Goal: Find specific page/section: Find specific page/section

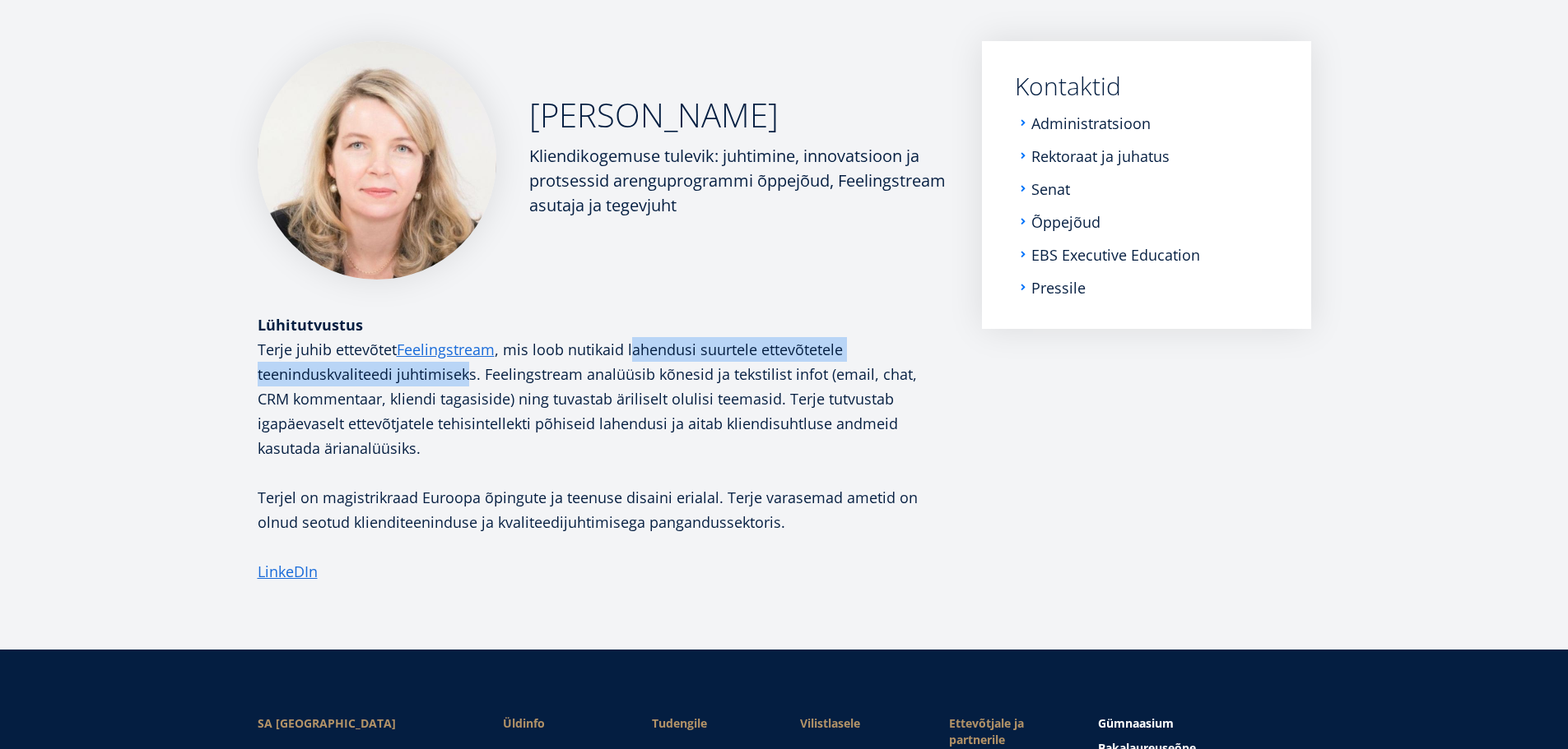
drag, startPoint x: 666, startPoint y: 341, endPoint x: 458, endPoint y: 407, distance: 218.2
click at [464, 391] on p "Terje juhib ettevõtet Feelingstream , mis loob nutikaid lahendusi suurtele ette…" at bounding box center [602, 399] width 691 height 123
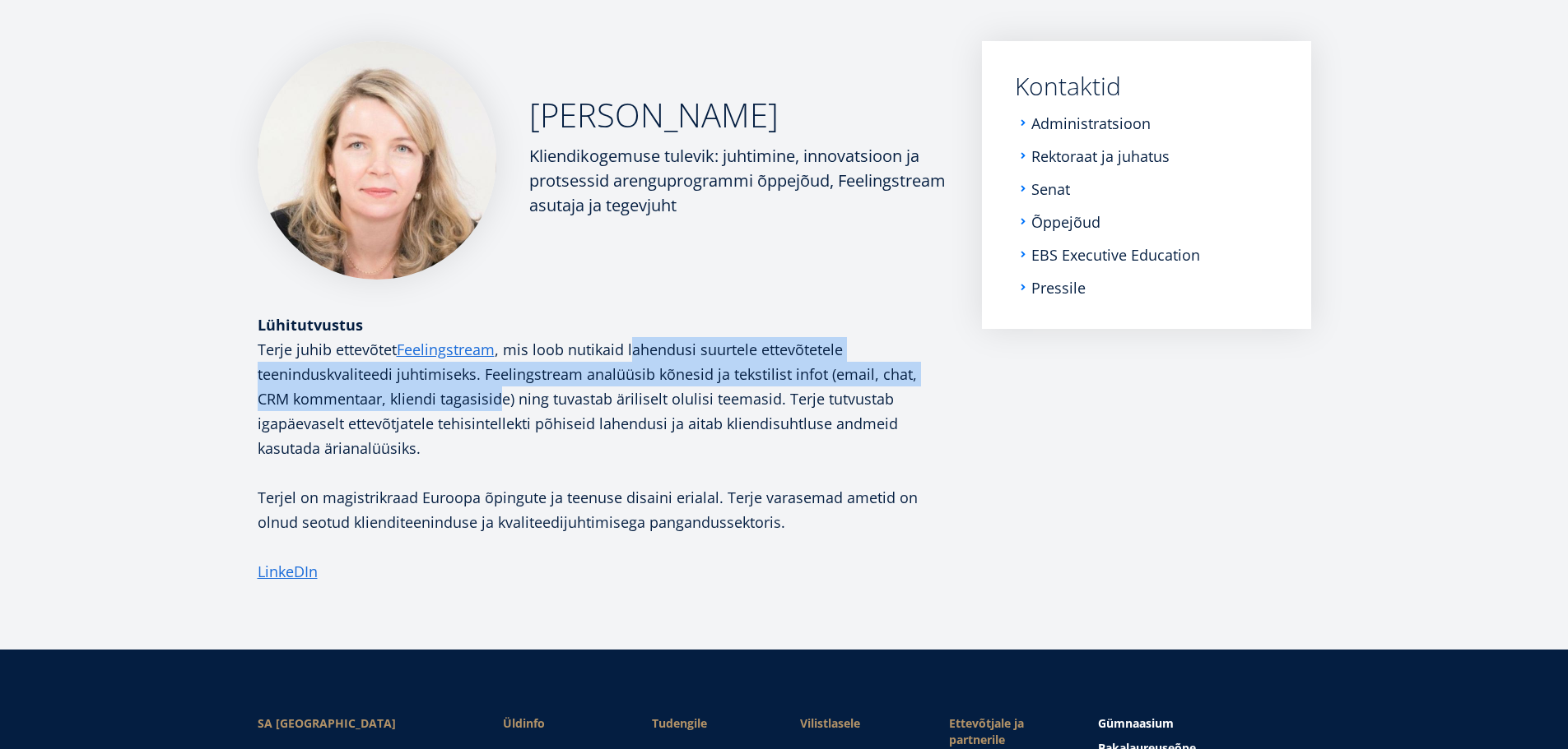
click at [457, 408] on p "Terje juhib ettevõtet Feelingstream , mis loob nutikaid lahendusi suurtele ette…" at bounding box center [602, 399] width 691 height 123
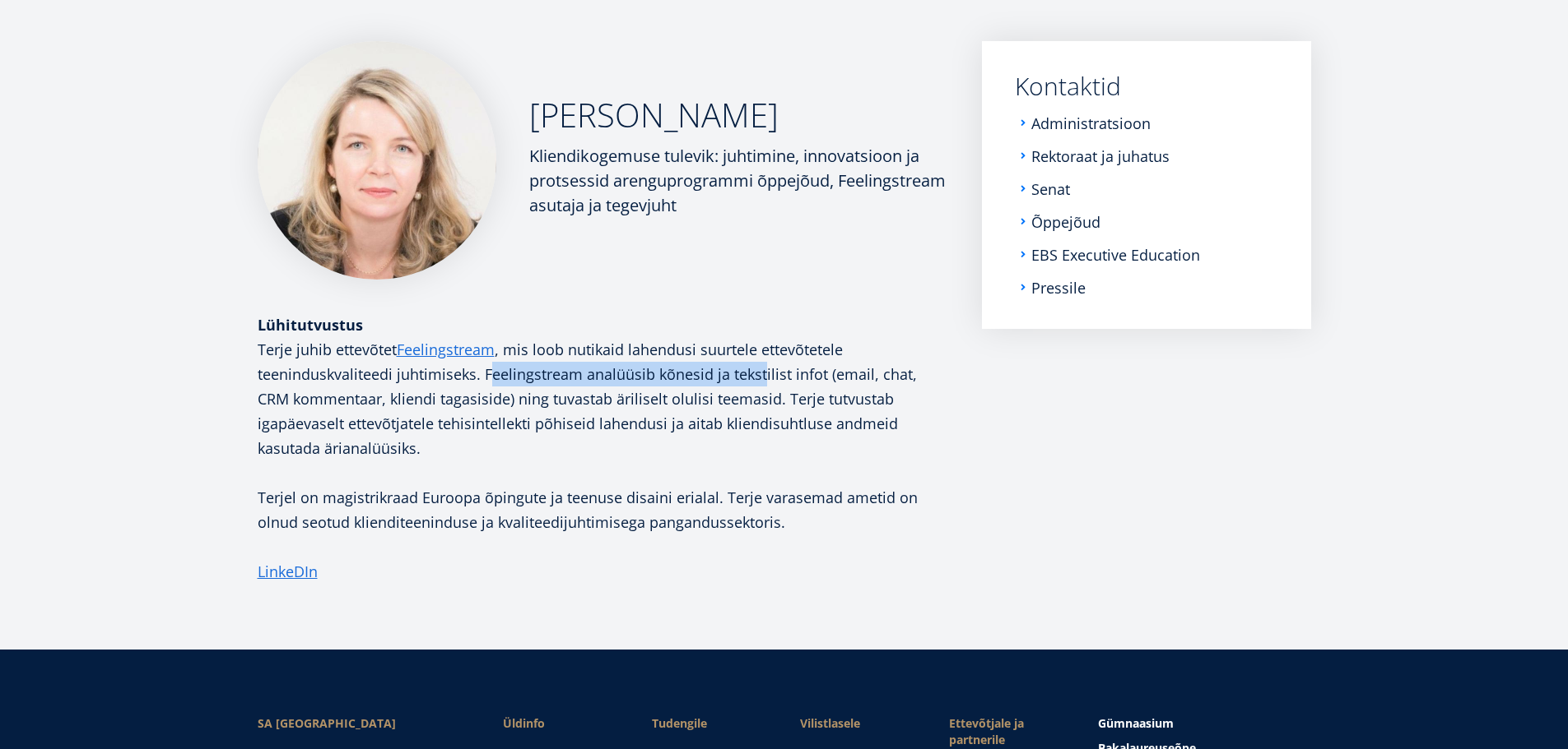
drag, startPoint x: 593, startPoint y: 375, endPoint x: 763, endPoint y: 376, distance: 170.0
click at [763, 376] on p "Terje juhib ettevõtet Feelingstream , mis loob nutikaid lahendusi suurtele ette…" at bounding box center [602, 399] width 691 height 123
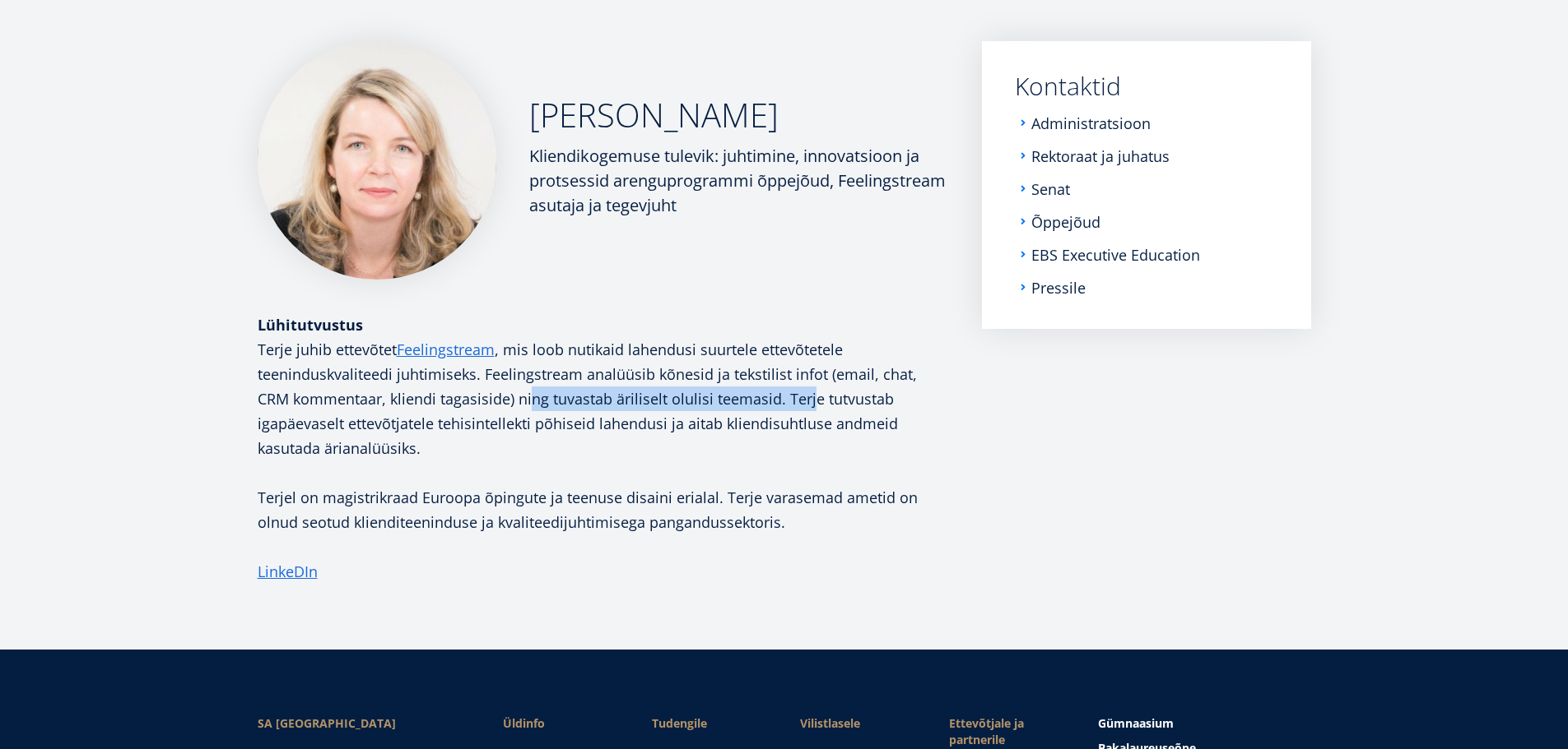
drag, startPoint x: 494, startPoint y: 402, endPoint x: 773, endPoint y: 399, distance: 279.0
click at [773, 399] on p "Terje juhib ettevõtet Feelingstream , mis loob nutikaid lahendusi suurtele ette…" at bounding box center [602, 399] width 691 height 123
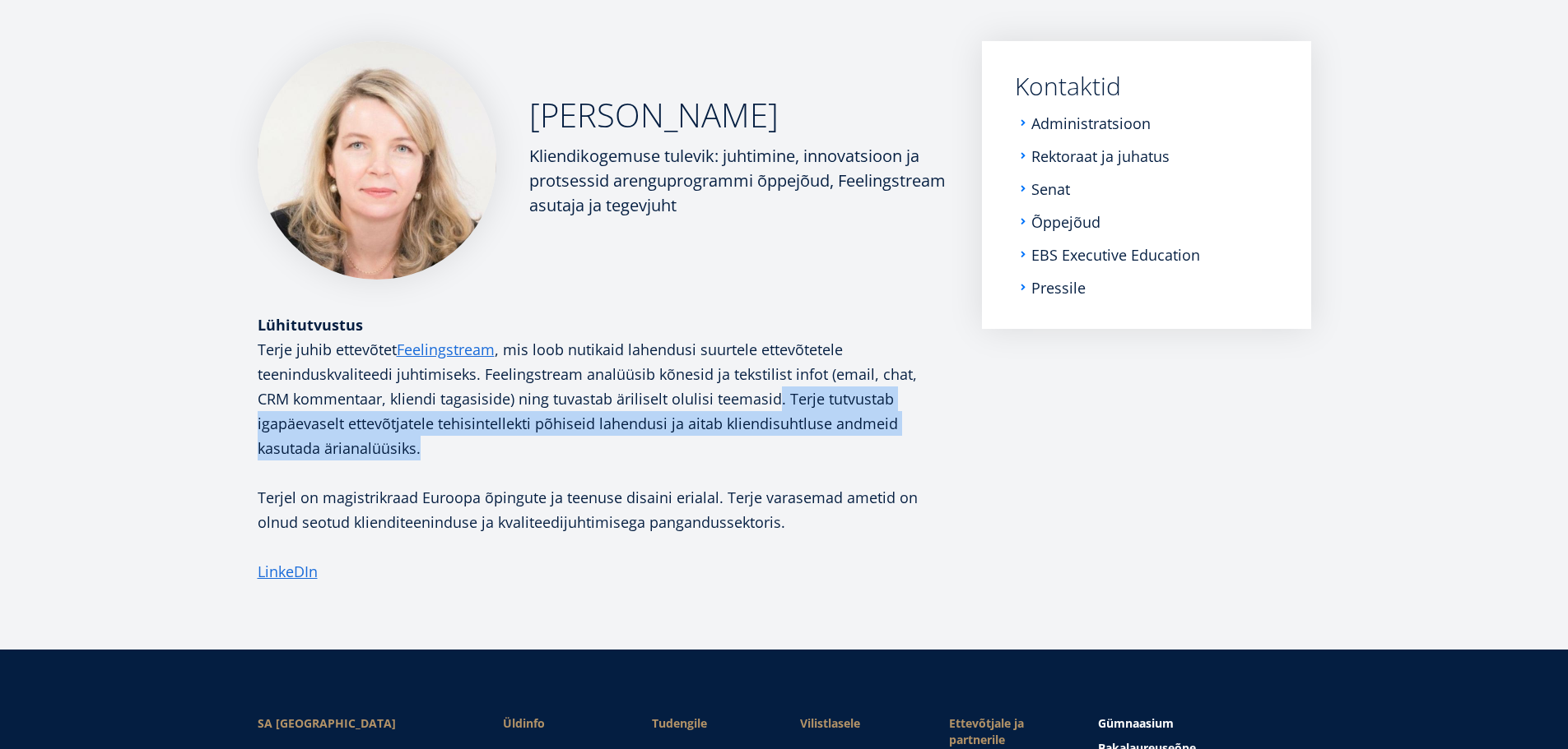
drag, startPoint x: 887, startPoint y: 400, endPoint x: 870, endPoint y: 440, distance: 43.5
click at [870, 440] on p "Terje juhib ettevõtet Feelingstream , mis loob nutikaid lahendusi suurtele ette…" at bounding box center [602, 399] width 691 height 123
click at [615, 434] on p "Terje juhib ettevõtet Feelingstream , mis loob nutikaid lahendusi suurtele ette…" at bounding box center [602, 399] width 691 height 123
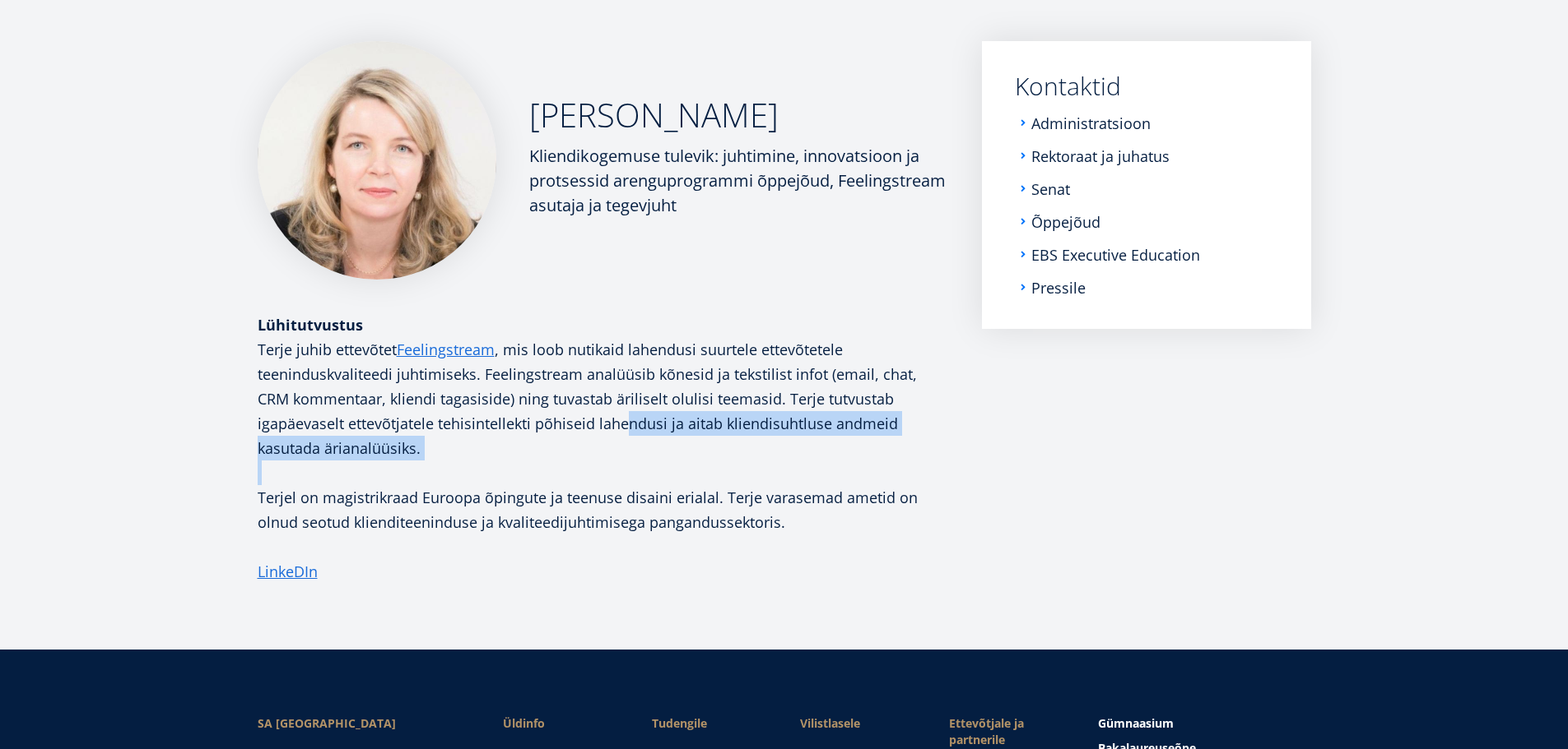
drag, startPoint x: 534, startPoint y: 424, endPoint x: 814, endPoint y: 464, distance: 282.8
click at [814, 464] on div "Terje juhib ettevõtet Feelingstream , mis loob nutikaid lahendusi suurtele ette…" at bounding box center [602, 460] width 691 height 247
click at [814, 464] on p at bounding box center [602, 473] width 691 height 25
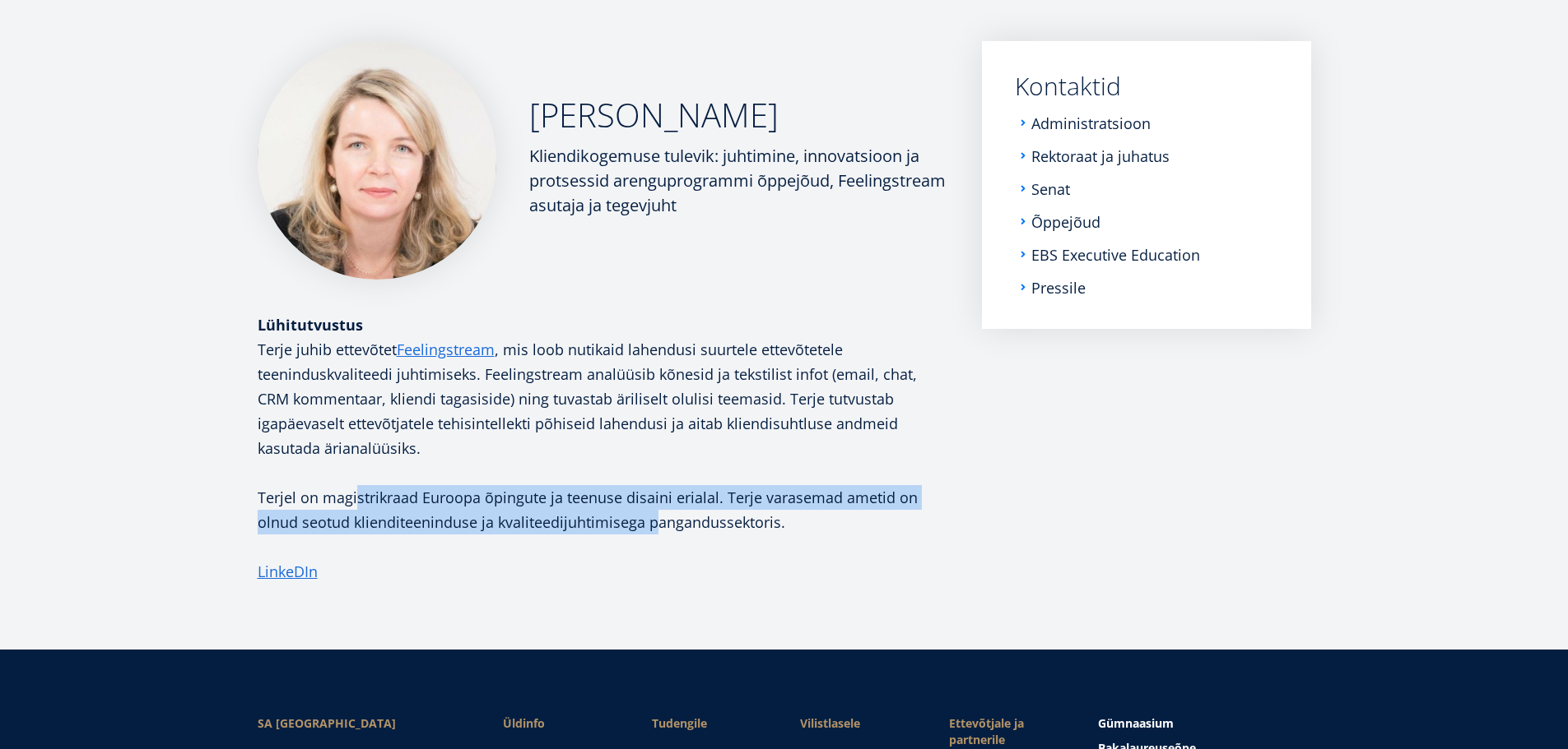
drag, startPoint x: 354, startPoint y: 496, endPoint x: 766, endPoint y: 512, distance: 412.3
click at [749, 511] on p "Terjel on magistrikraad Euroopa õpingute ja teenuse disaini erialal. Terje vara…" at bounding box center [602, 510] width 691 height 49
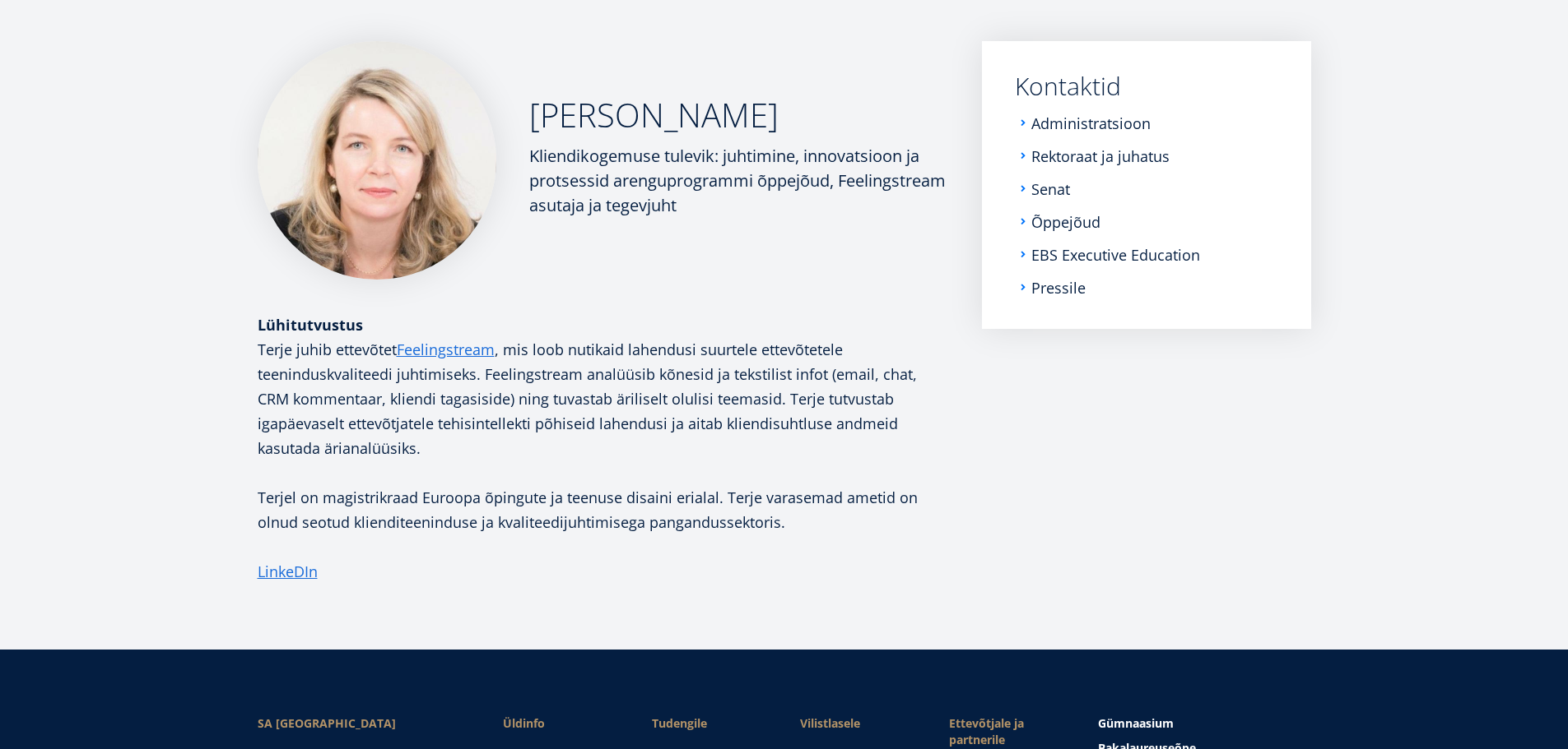
click at [766, 513] on p "Terjel on magistrikraad Euroopa õpingute ja teenuse disaini erialal. Terje vara…" at bounding box center [602, 510] width 691 height 49
drag, startPoint x: 654, startPoint y: 497, endPoint x: 832, endPoint y: 507, distance: 178.3
click at [773, 507] on p "Terjel on magistrikraad Euroopa õpingute ja teenuse disaini erialal. Terje vara…" at bounding box center [602, 510] width 691 height 49
click at [846, 507] on p "Terjel on magistrikraad Euroopa õpingute ja teenuse disaini erialal. Terje vara…" at bounding box center [602, 510] width 691 height 49
drag, startPoint x: 292, startPoint y: 537, endPoint x: 699, endPoint y: 522, distance: 407.3
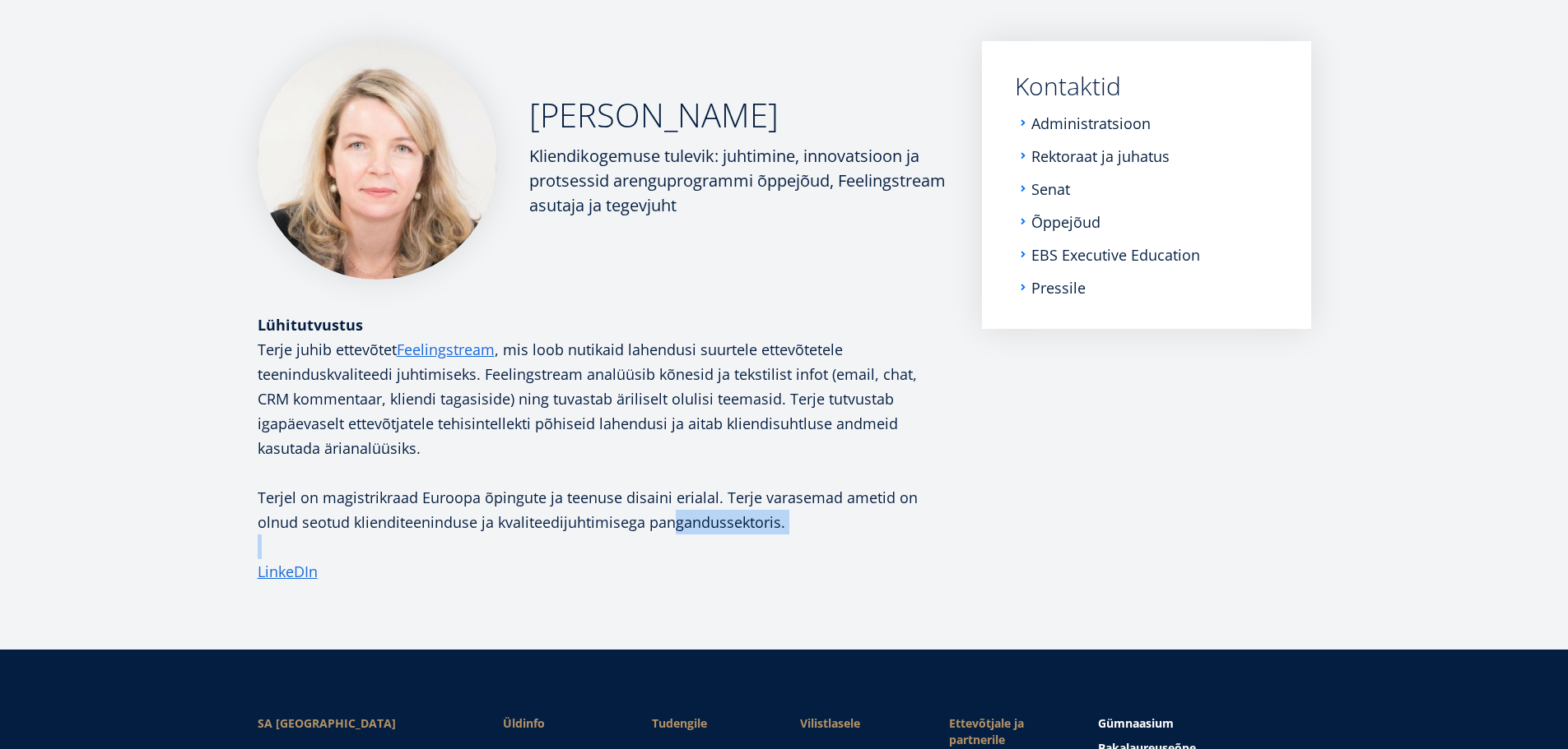
click at [680, 522] on div "Terje juhib ettevõtet Feelingstream , mis loob nutikaid lahendusi suurtele ette…" at bounding box center [602, 460] width 691 height 247
click at [699, 522] on p "Terjel on magistrikraad Euroopa õpingute ja teenuse disaini erialal. Terje vara…" at bounding box center [602, 510] width 691 height 49
drag, startPoint x: 593, startPoint y: 534, endPoint x: 443, endPoint y: 497, distance: 154.5
click at [512, 519] on p "Terjel on magistrikraad Euroopa õpingute ja teenuse disaini erialal. Terje vara…" at bounding box center [602, 510] width 691 height 49
click at [443, 497] on p "Terjel on magistrikraad Euroopa õpingute ja teenuse disaini erialal. Terje vara…" at bounding box center [602, 510] width 691 height 49
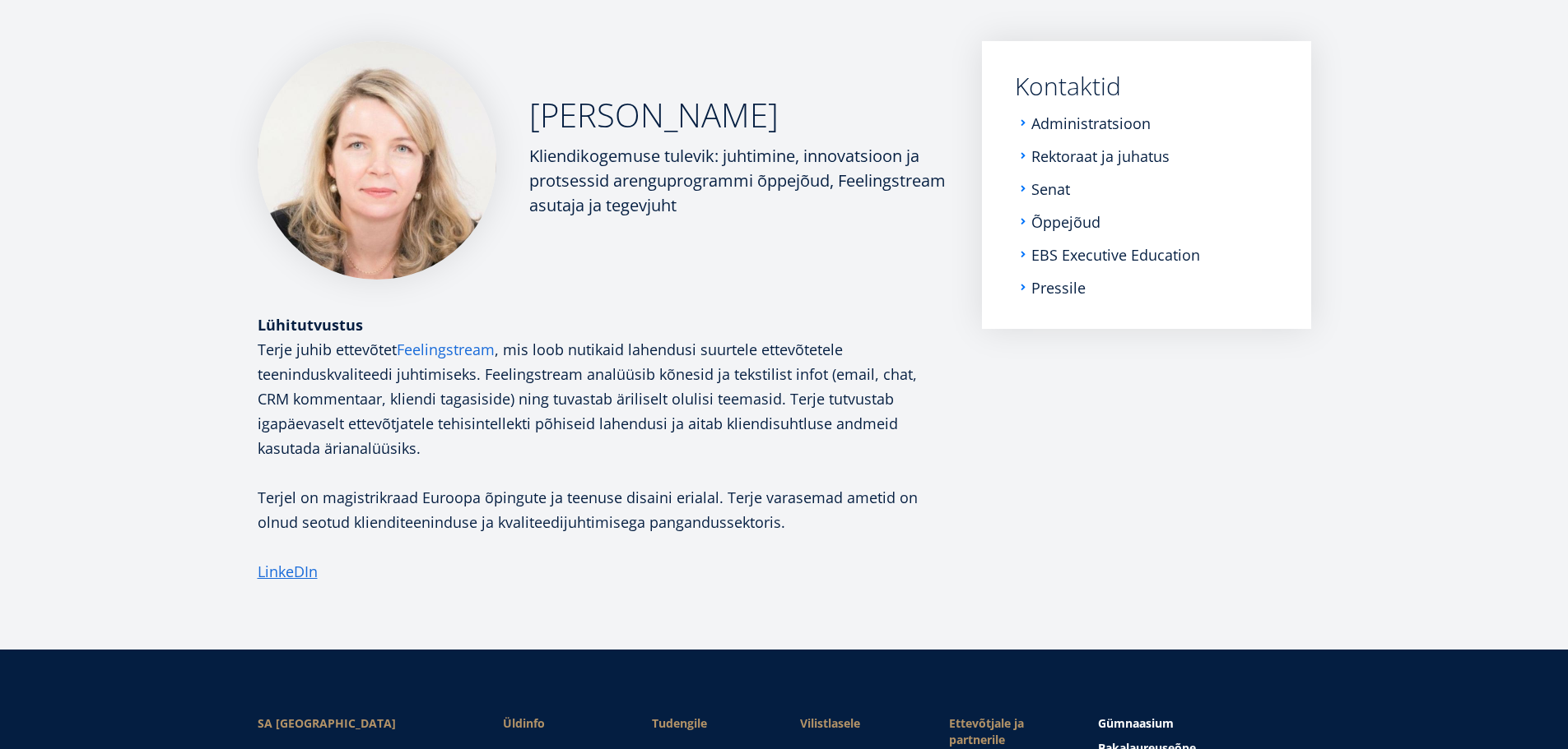
click at [462, 345] on link "Feelingstream" at bounding box center [446, 350] width 98 height 25
